Goal: Information Seeking & Learning: Learn about a topic

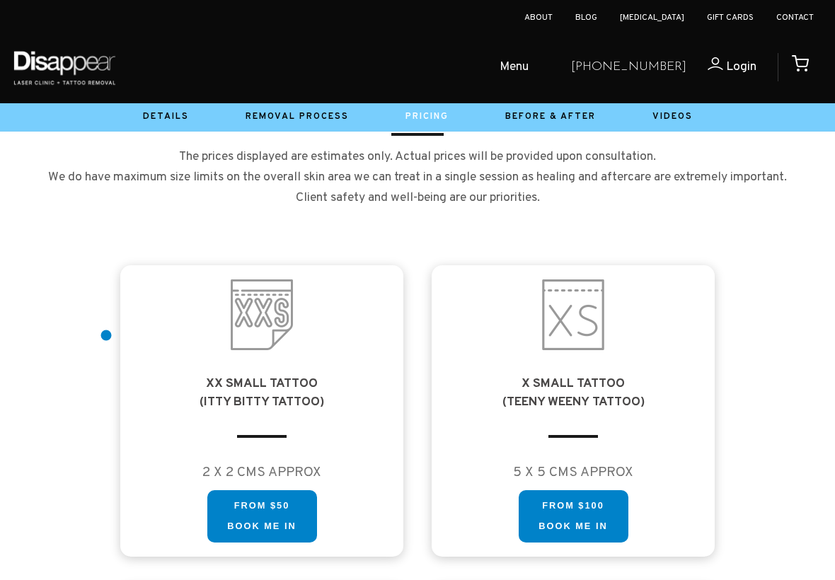
scroll to position [663, 0]
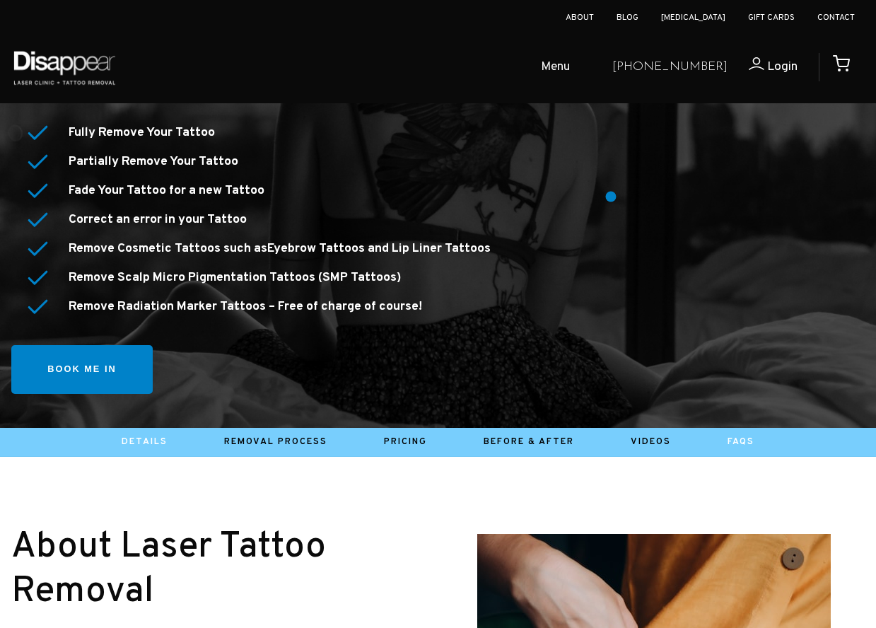
drag, startPoint x: 0, startPoint y: 0, endPoint x: 748, endPoint y: 435, distance: 865.7
click at [748, 436] on link "Faqs" at bounding box center [741, 441] width 27 height 11
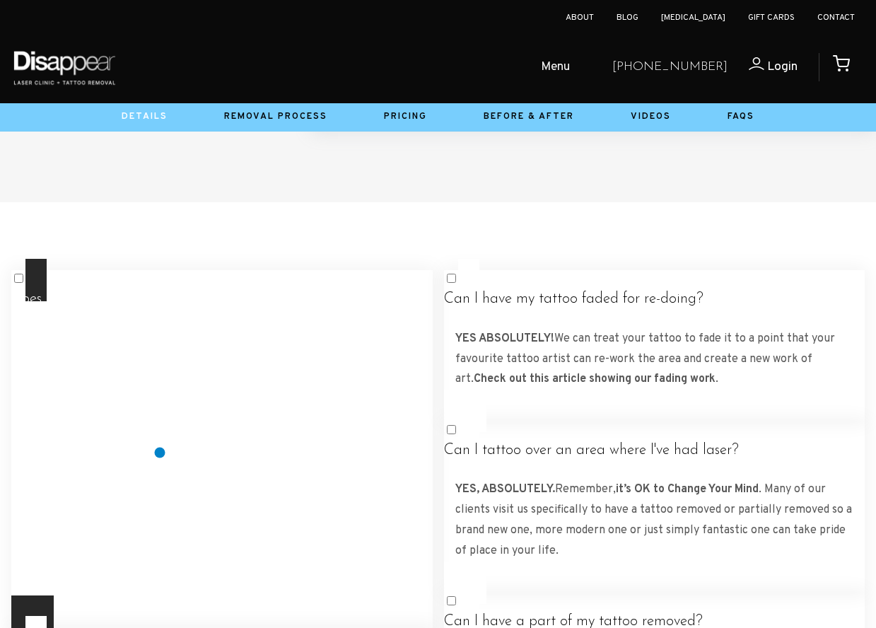
scroll to position [2422, 0]
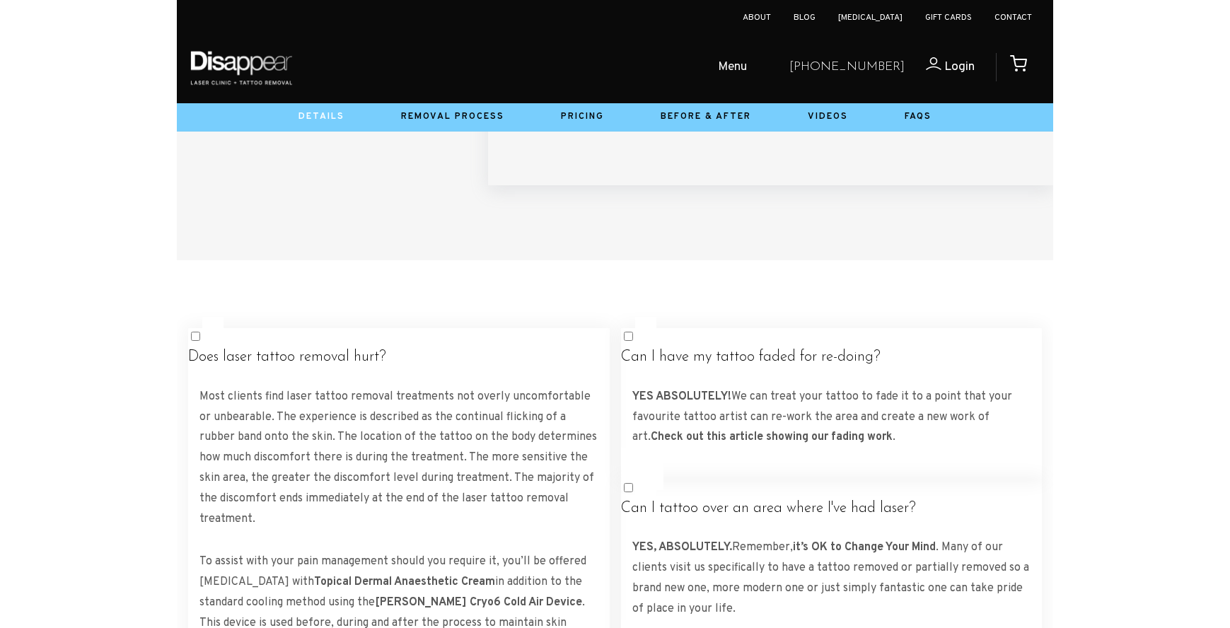
scroll to position [2386, 0]
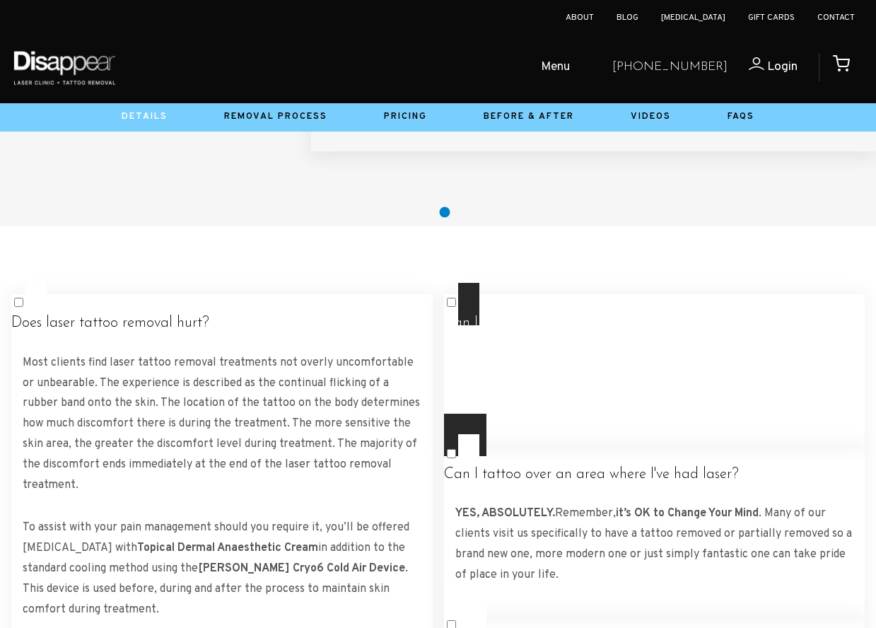
drag, startPoint x: 445, startPoint y: 212, endPoint x: 534, endPoint y: 313, distance: 134.3
click at [534, 315] on h4 "Can I have my tattoo faded for re-doing?" at bounding box center [655, 324] width 422 height 18
click at [388, 307] on label "Does laser tattoo removal hurt? Most clients find laser tattoo removal treatmen…" at bounding box center [222, 472] width 422 height 379
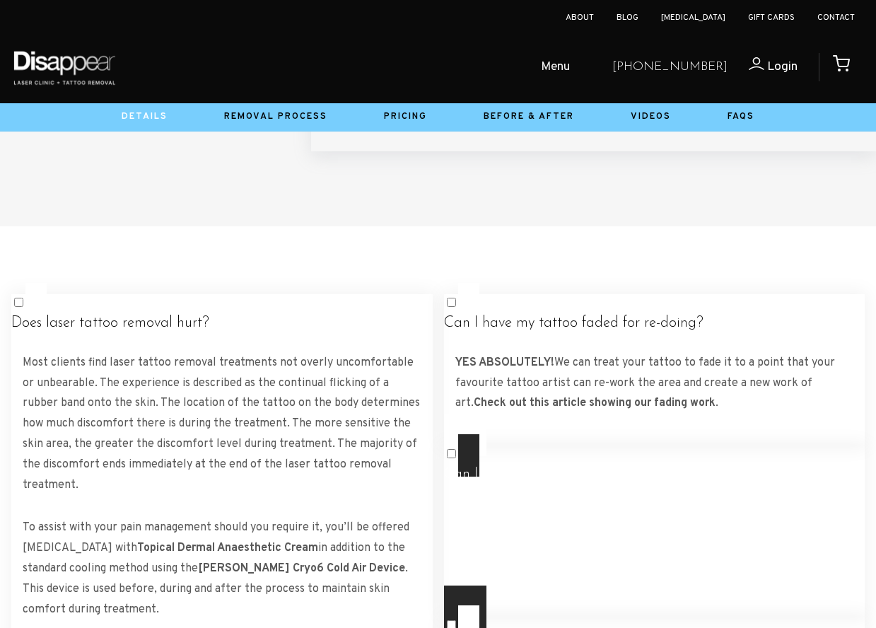
drag, startPoint x: 534, startPoint y: 313, endPoint x: 511, endPoint y: 461, distance: 150.4
click at [511, 466] on h4 "Can I tattoo over an area where I've had laser?" at bounding box center [655, 475] width 422 height 18
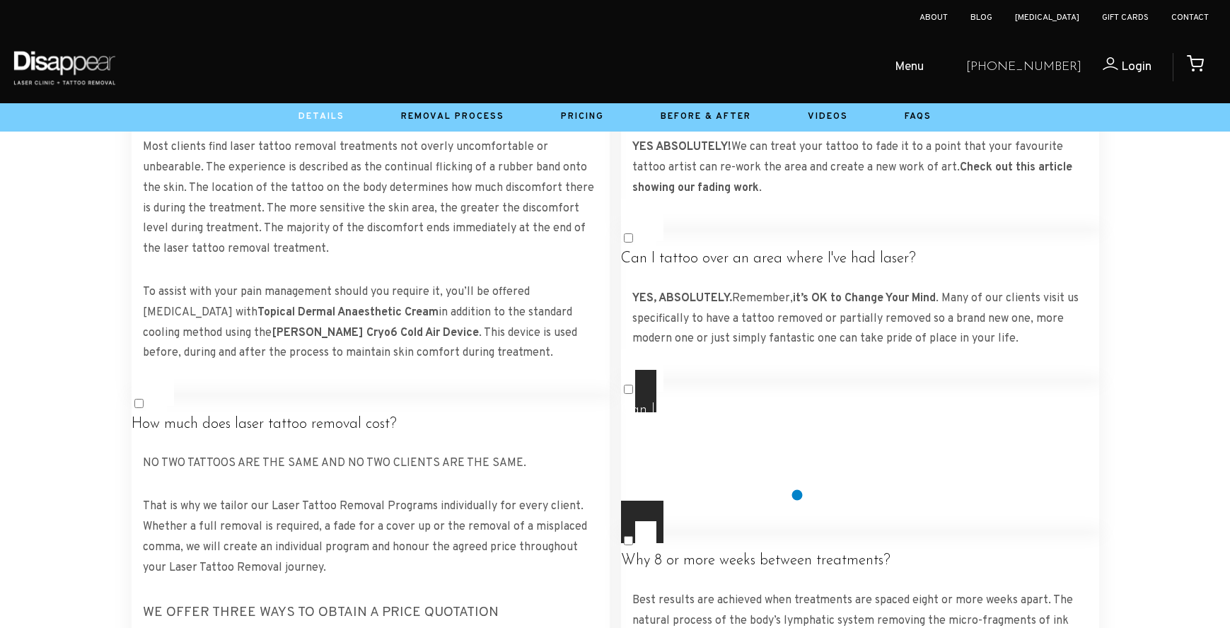
scroll to position [2582, 0]
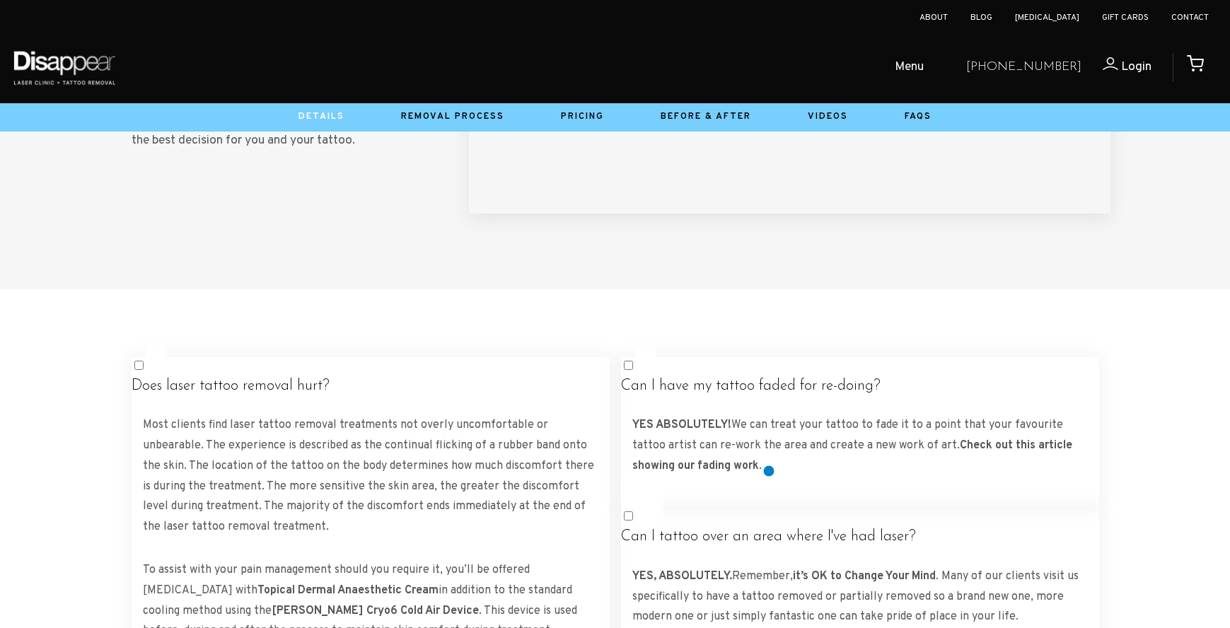
scroll to position [2253, 0]
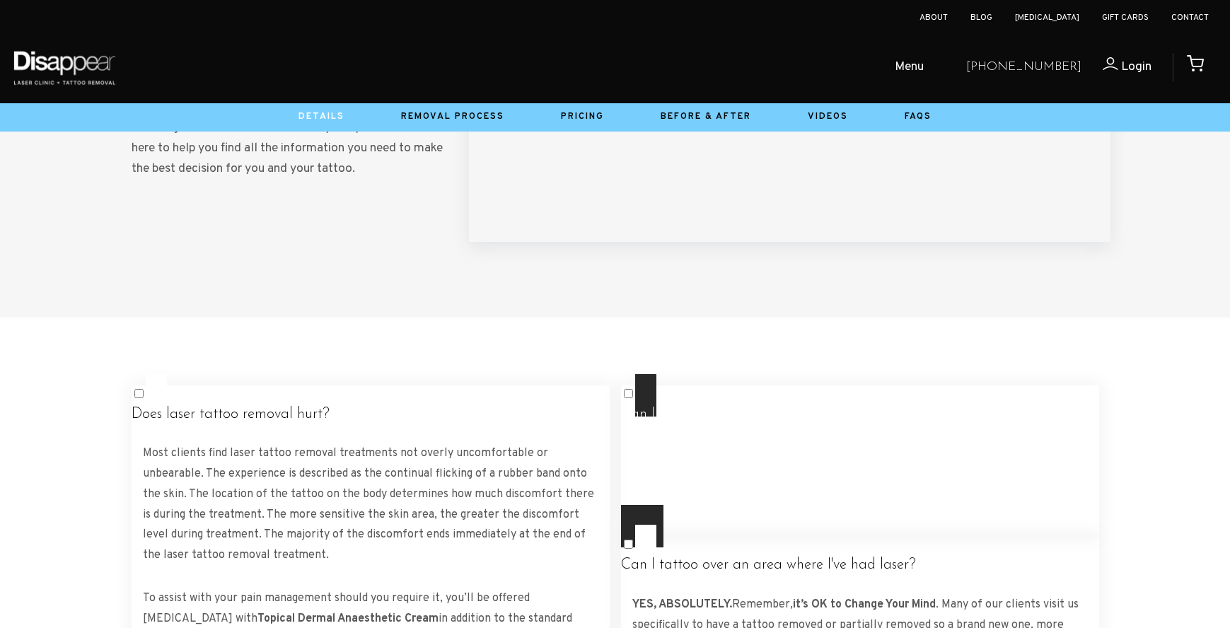
click at [767, 420] on label "Can I have my tattoo faded for re-doing? YES ABSOLUTELY! We can treat your tatt…" at bounding box center [860, 460] width 478 height 173
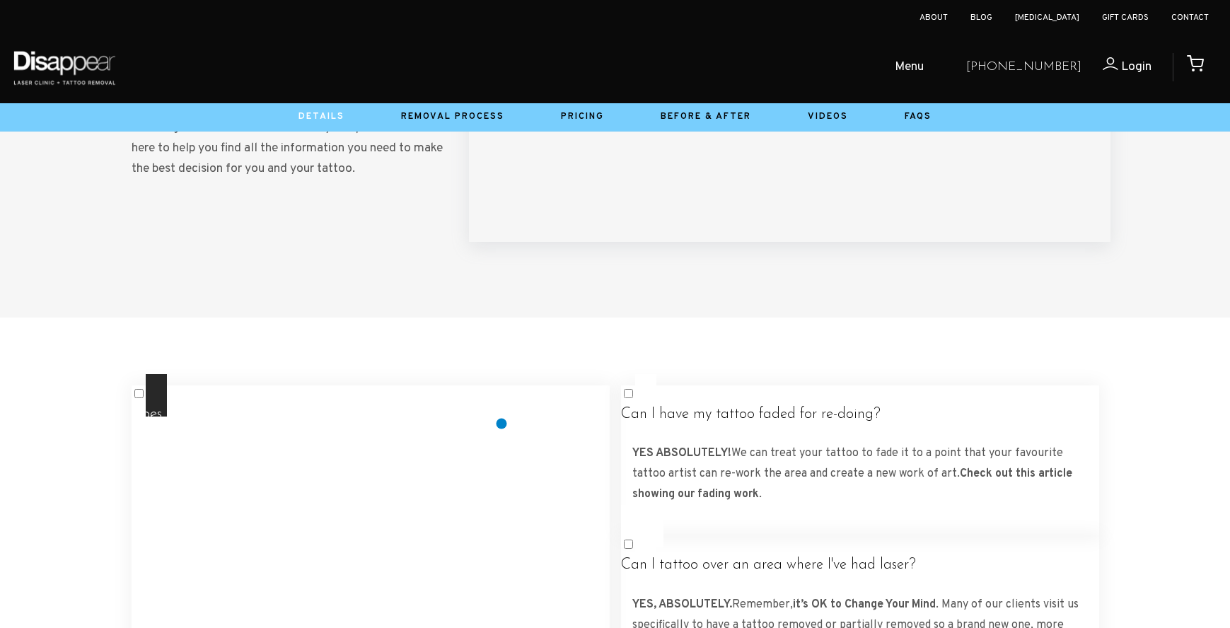
click at [488, 421] on label "Does laser tattoo removal hurt? Most clients find laser tattoo removal treatmen…" at bounding box center [371, 543] width 478 height 338
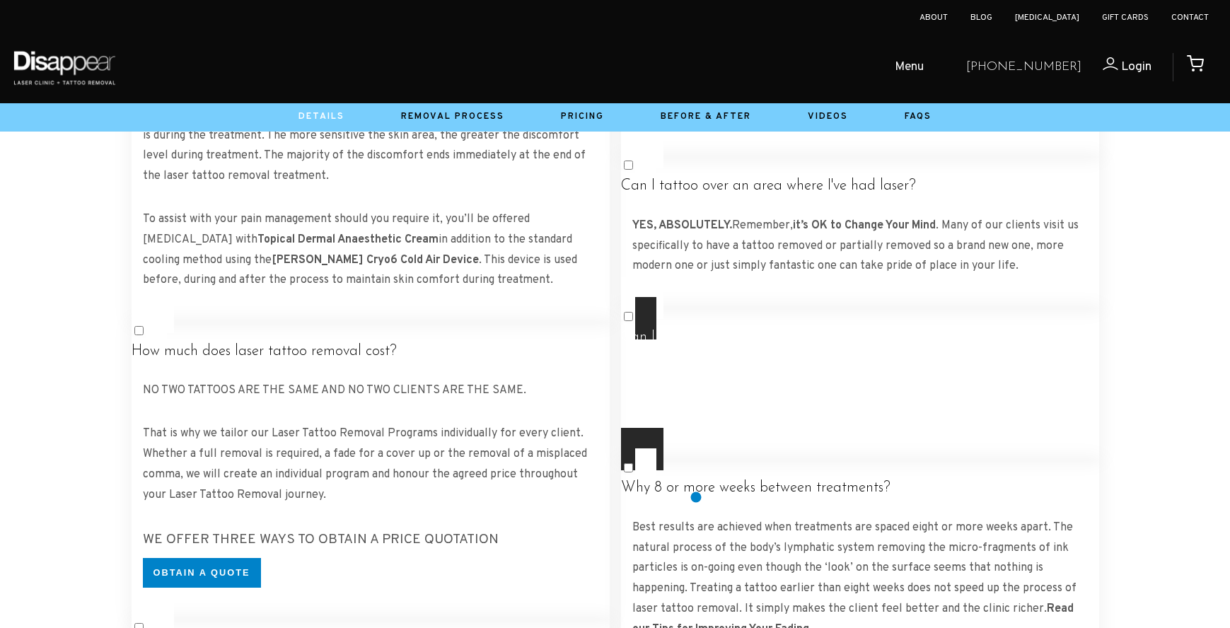
scroll to position [2637, 0]
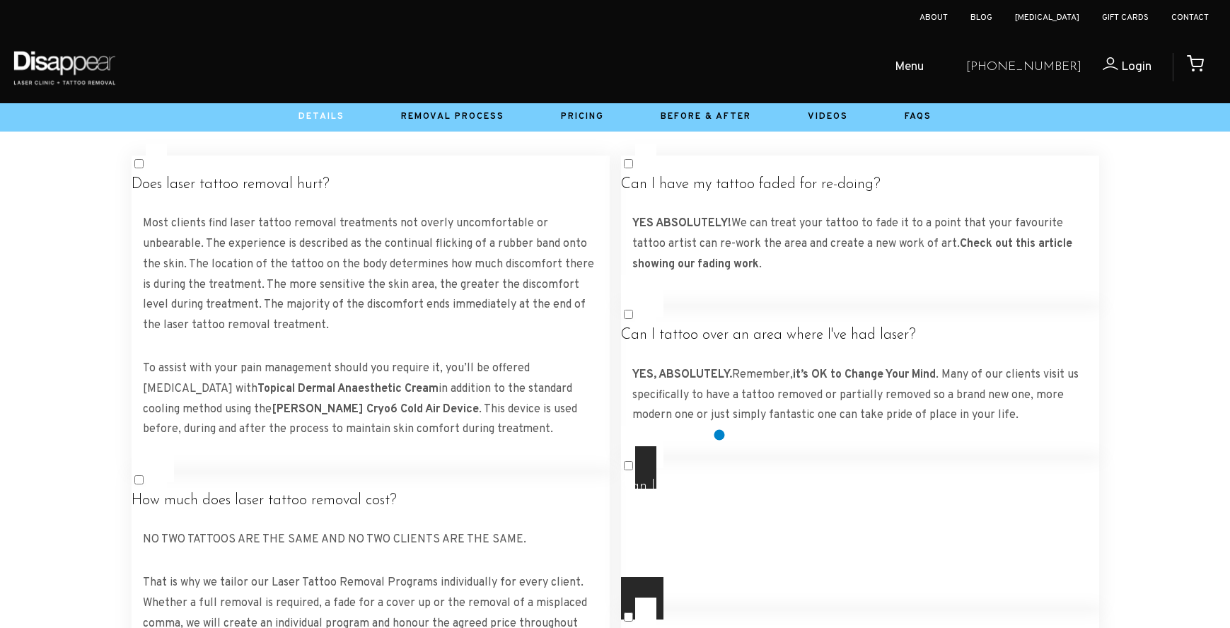
scroll to position [2483, 0]
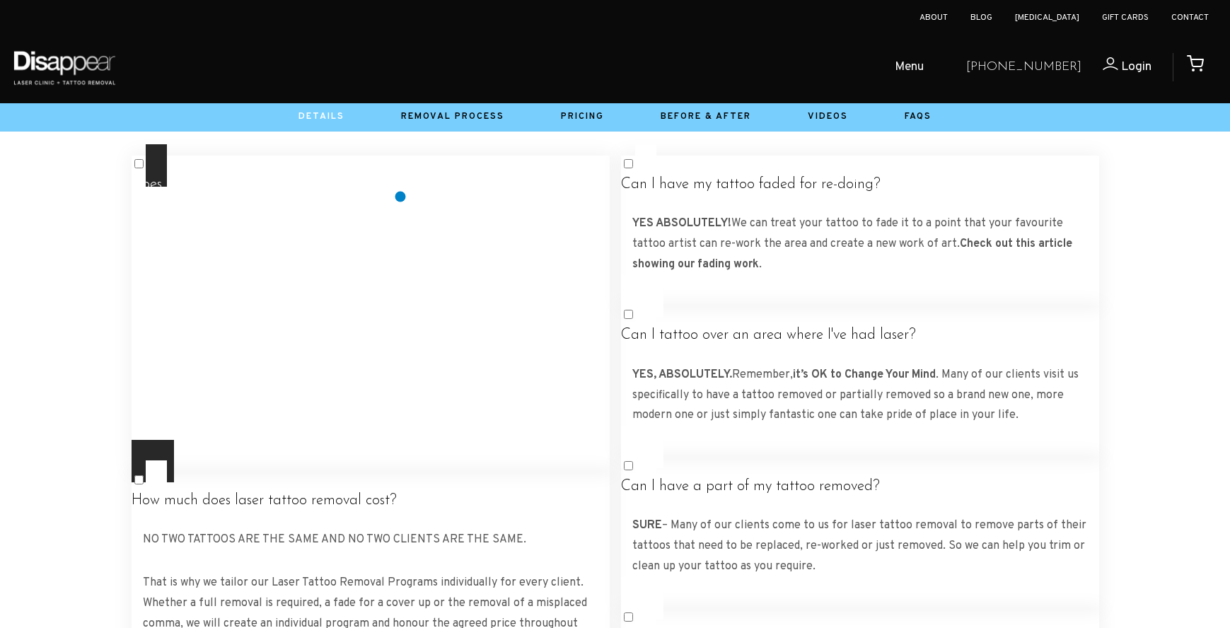
click at [397, 194] on label "Does laser tattoo removal hurt? Most clients find laser tattoo removal treatmen…" at bounding box center [371, 313] width 478 height 338
click at [397, 187] on label "Does laser tattoo removal hurt? Most clients find laser tattoo removal treatmen…" at bounding box center [371, 313] width 478 height 338
click at [408, 185] on label "Does laser tattoo removal hurt? Most clients find laser tattoo removal treatmen…" at bounding box center [371, 313] width 478 height 338
click at [419, 190] on label "Does laser tattoo removal hurt? Most clients find laser tattoo removal treatmen…" at bounding box center [371, 313] width 478 height 338
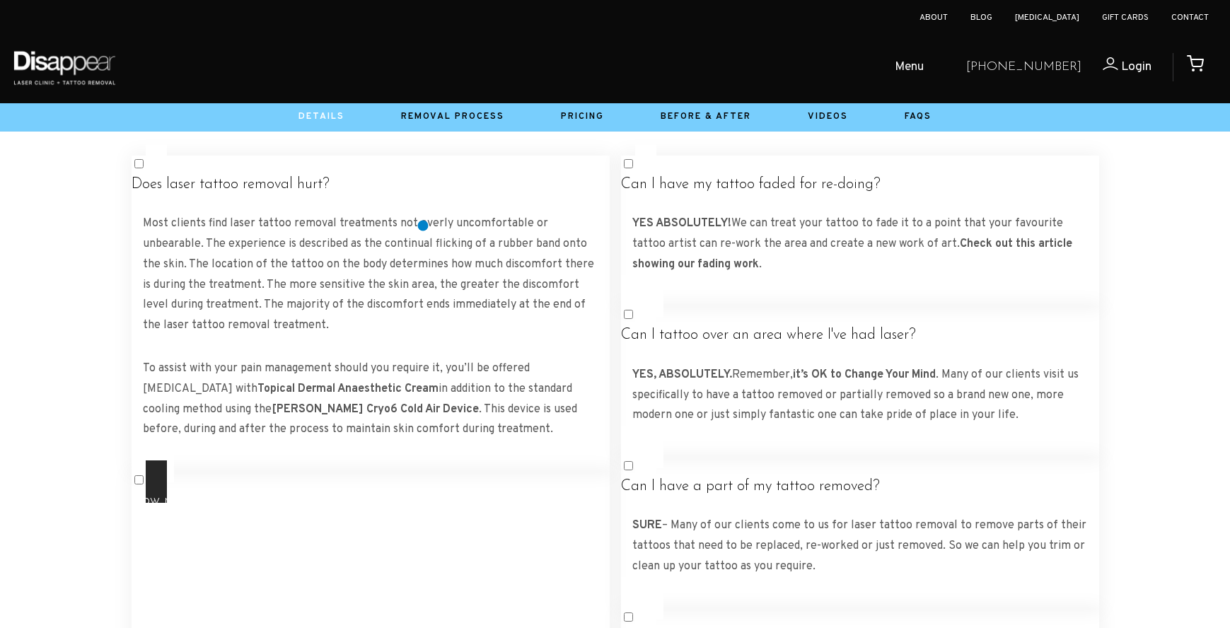
click at [424, 461] on label "How much does laser tattoo removal cost? NO TWO TATTOOS ARE THE SAME AND NO TWO…" at bounding box center [371, 621] width 478 height 320
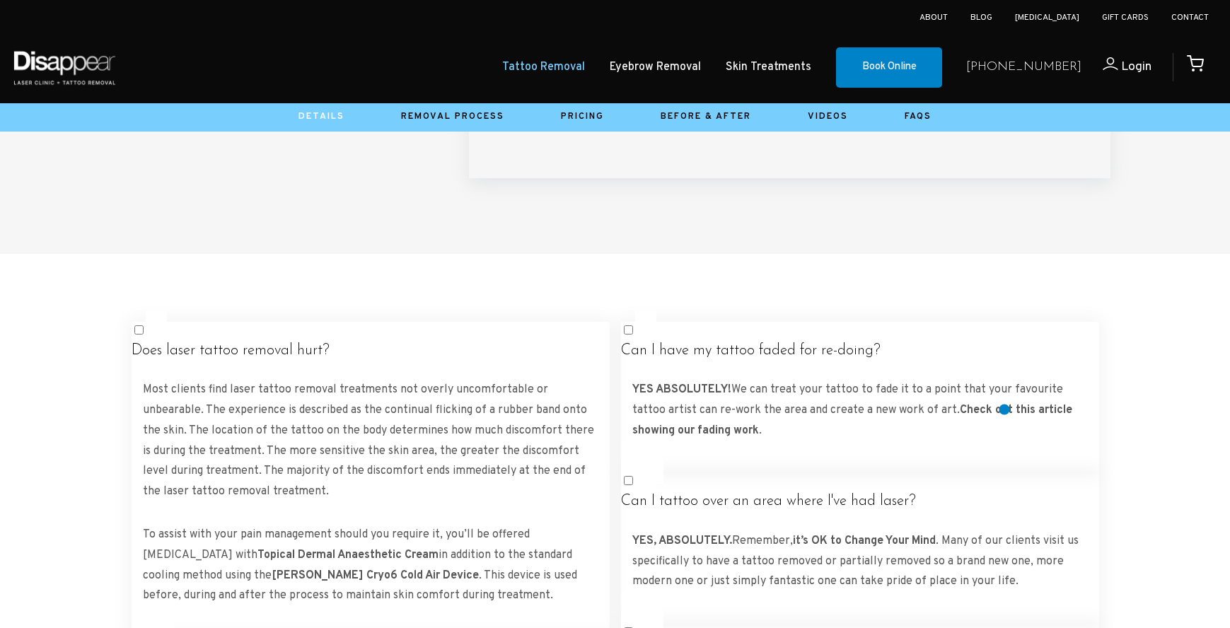
scroll to position [2316, 0]
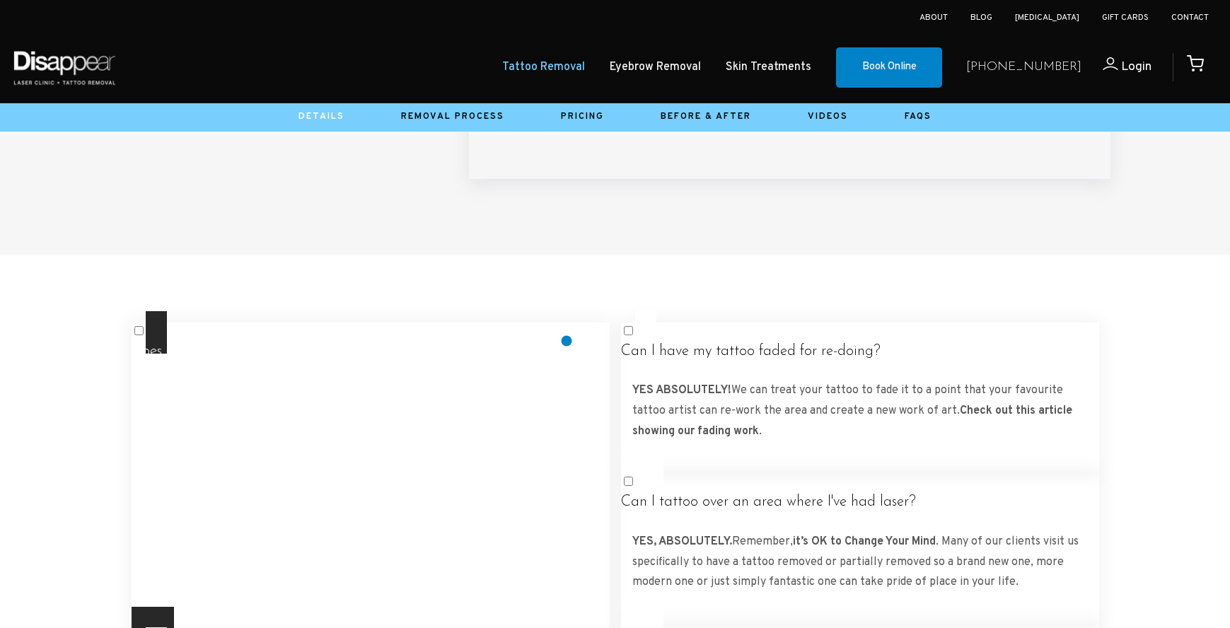
click at [567, 341] on label "Does laser tattoo removal hurt? Most clients find laser tattoo removal treatmen…" at bounding box center [371, 480] width 478 height 338
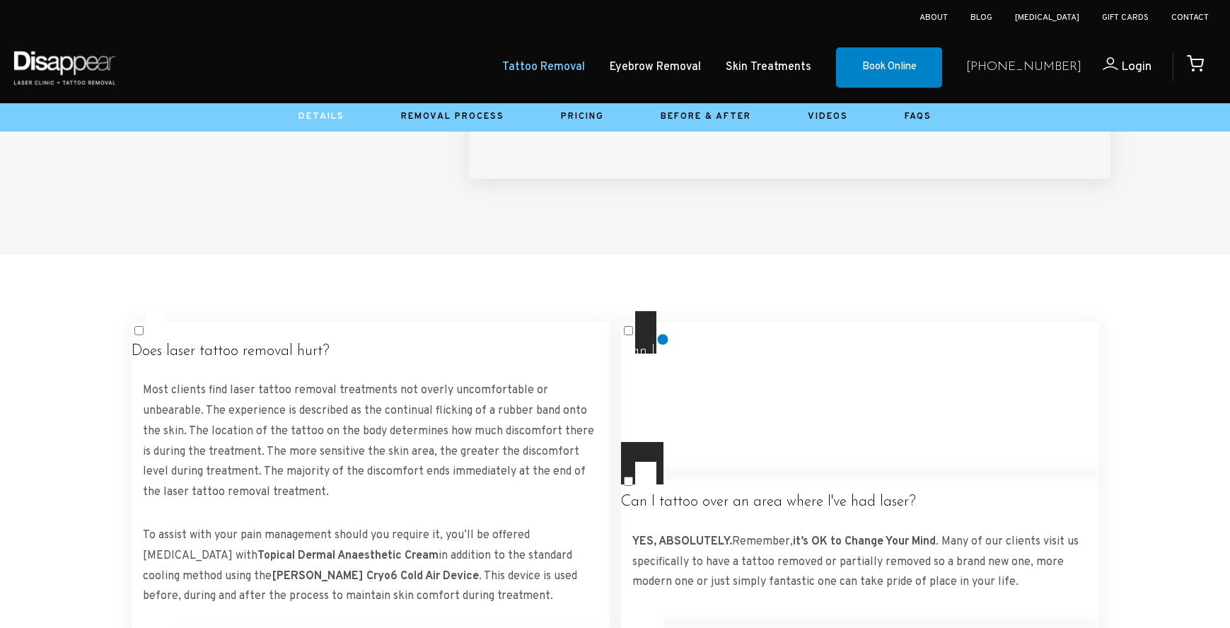
click at [664, 343] on h4 "Can I have my tattoo faded for re-doing?" at bounding box center [860, 352] width 478 height 18
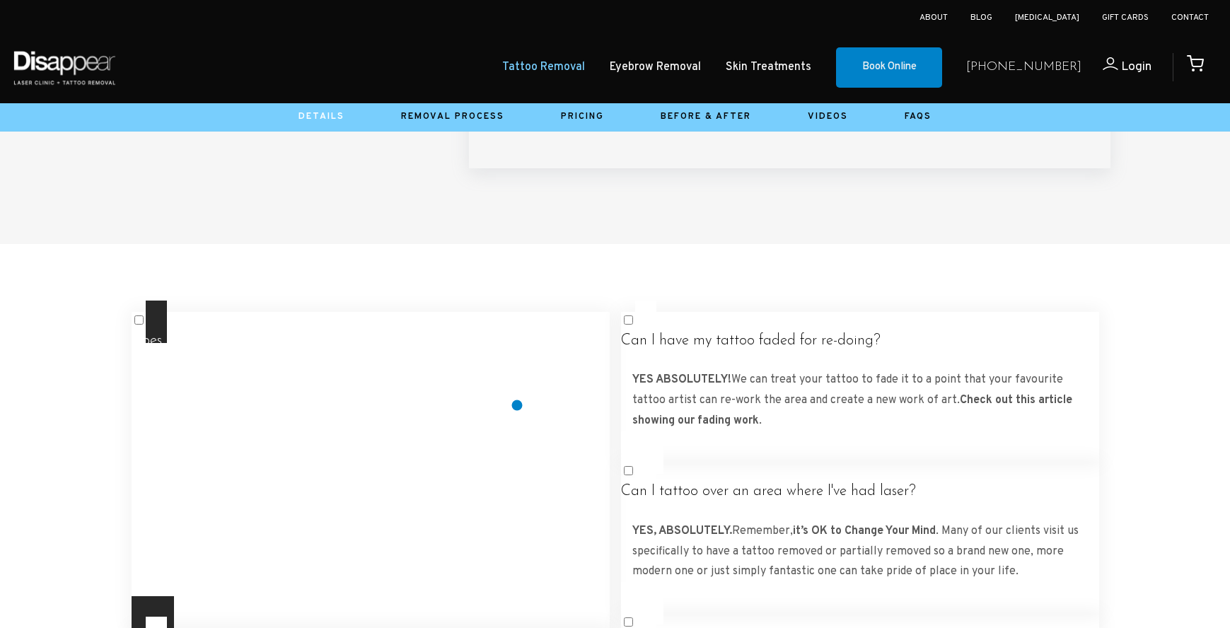
scroll to position [2360, 0]
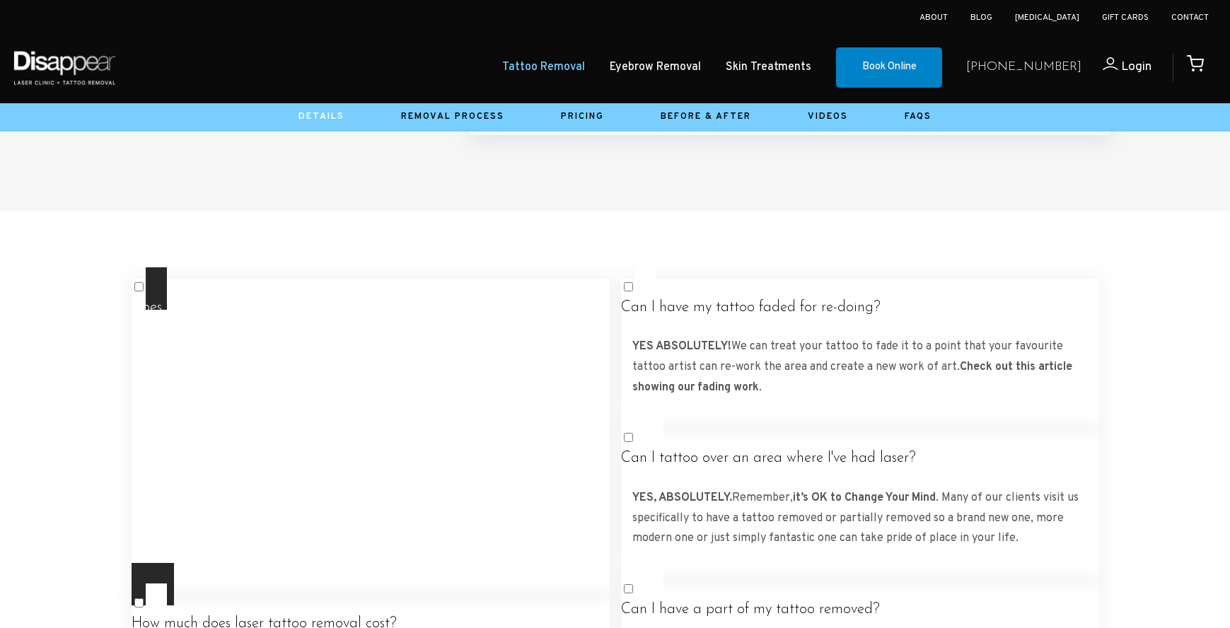
click at [352, 305] on label "Does laser tattoo removal hurt? Most clients find laser tattoo removal treatmen…" at bounding box center [371, 436] width 478 height 338
drag, startPoint x: 364, startPoint y: 299, endPoint x: 209, endPoint y: 291, distance: 154.4
click at [209, 291] on label "Does laser tattoo removal hurt? Most clients find laser tattoo removal treatmen…" at bounding box center [371, 436] width 478 height 338
